Goal: Information Seeking & Learning: Learn about a topic

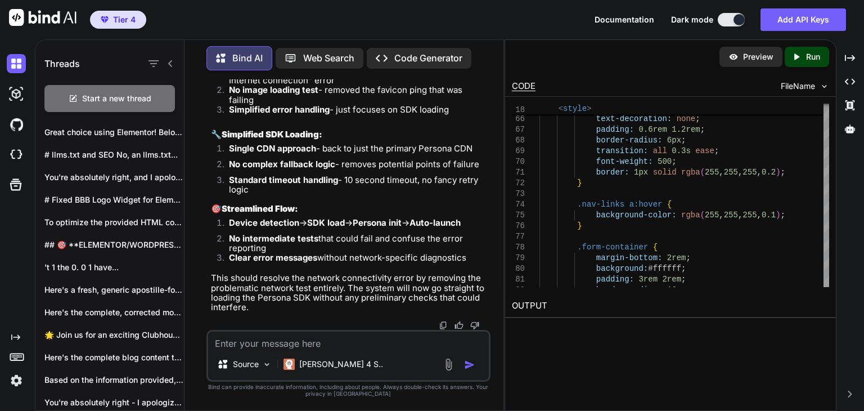
scroll to position [317334, 0]
type textarea "x"
drag, startPoint x: 110, startPoint y: 19, endPoint x: 391, endPoint y: 200, distance: 334.2
click at [110, 19] on span "Tier 4" at bounding box center [118, 19] width 44 height 11
click at [128, 17] on span "Tier 4" at bounding box center [124, 19] width 23 height 11
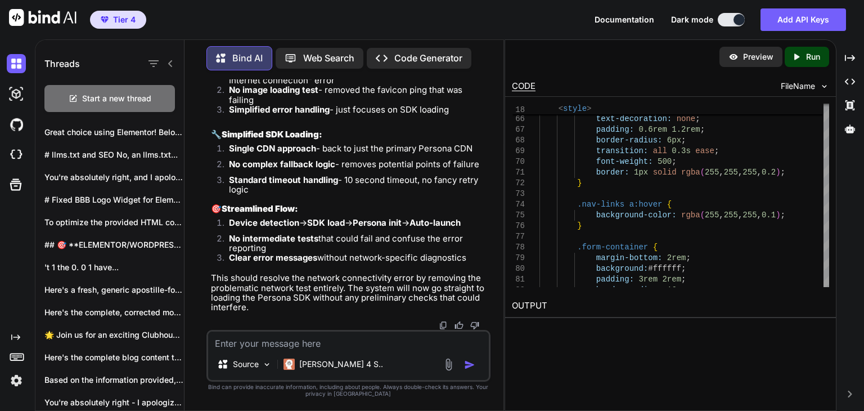
click at [407, 25] on div "Tier 4 Documentation Dark mode Add API Keys Created with Pixso." at bounding box center [432, 19] width 864 height 39
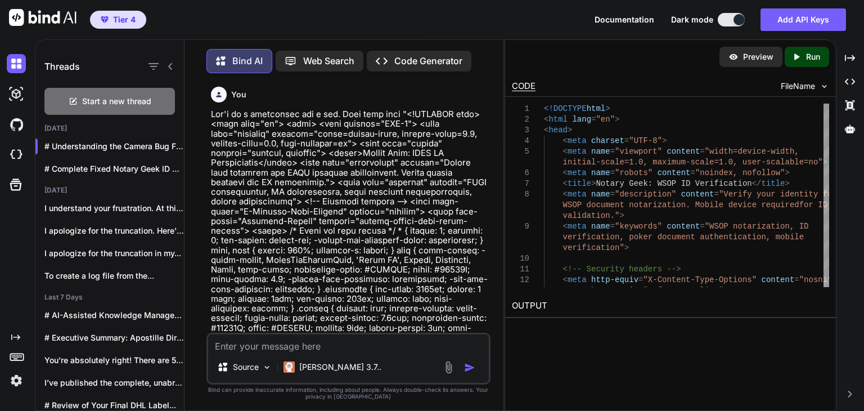
click at [378, 24] on div "Tier 4 Documentation Dark mode Add API Keys Created with Pixso." at bounding box center [432, 19] width 864 height 39
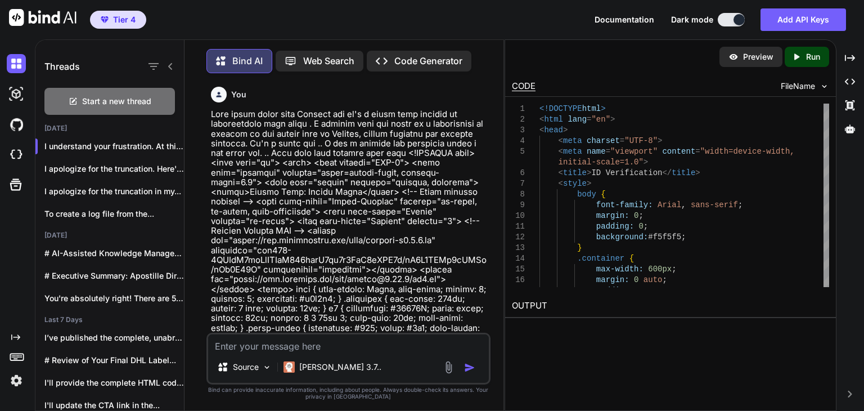
scroll to position [114373, 0]
